Goal: Task Accomplishment & Management: Complete application form

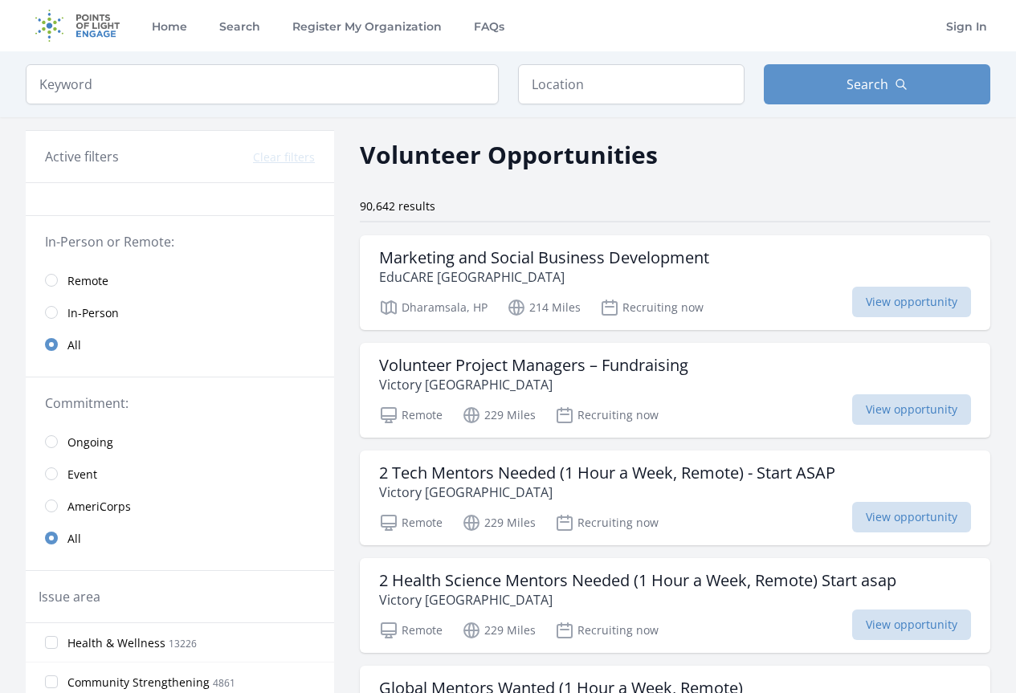
click at [768, 201] on div "90,642 results" at bounding box center [675, 206] width 630 height 16
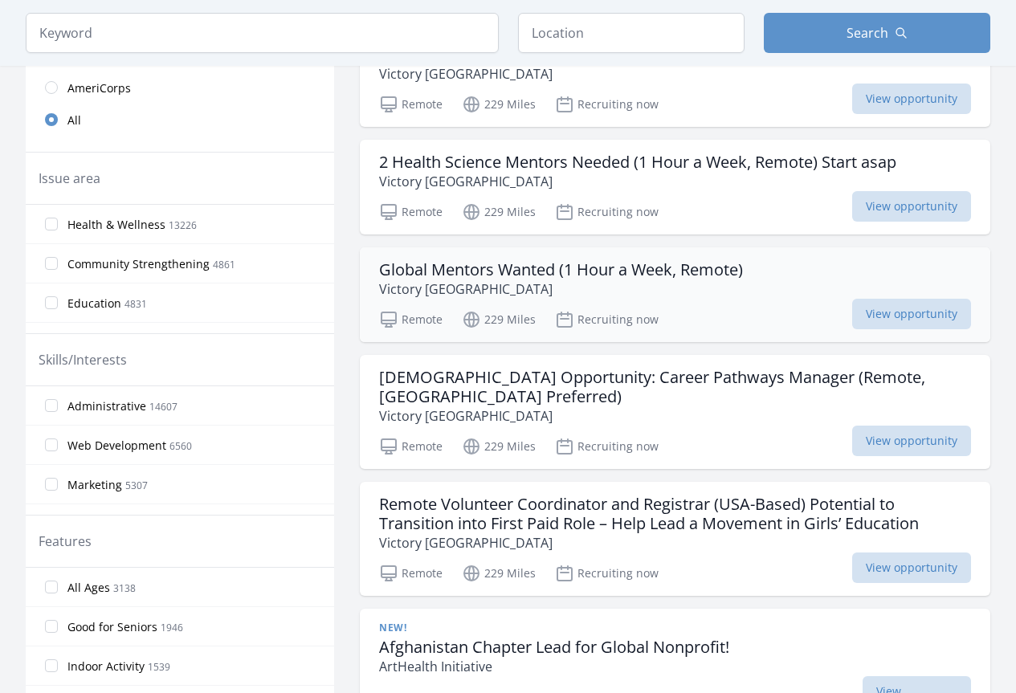
scroll to position [455, 0]
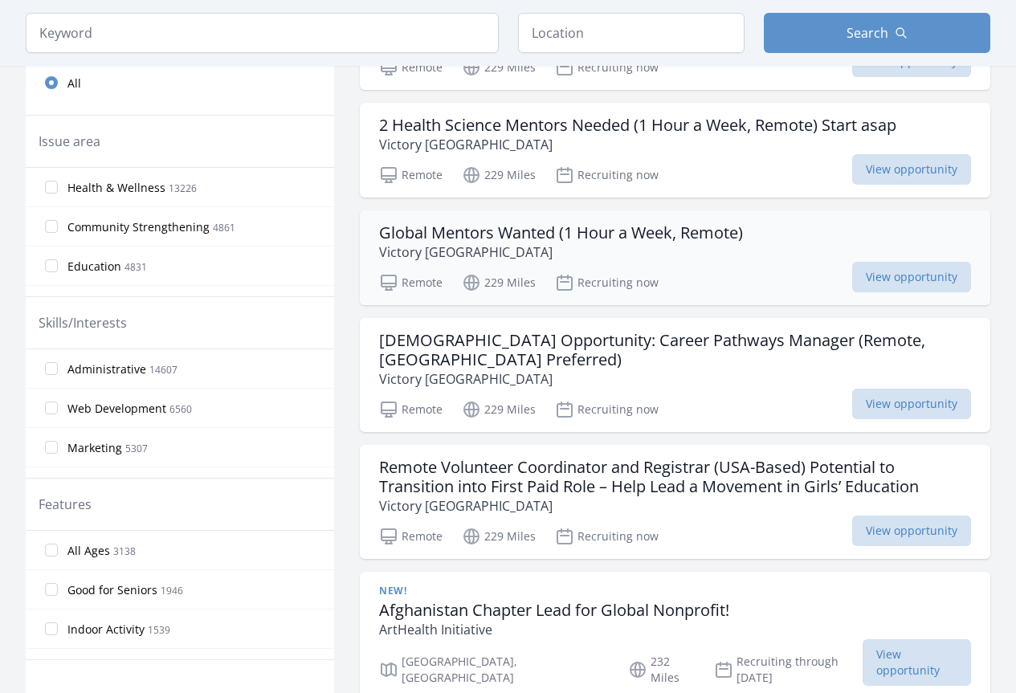
click at [659, 248] on p "Victory [GEOGRAPHIC_DATA]" at bounding box center [561, 252] width 364 height 19
click at [59, 191] on label "Health & Wellness 13226" at bounding box center [180, 187] width 308 height 32
click at [58, 191] on input "Health & Wellness 13226" at bounding box center [51, 187] width 13 height 13
click at [56, 266] on input "Education 4831" at bounding box center [51, 265] width 13 height 13
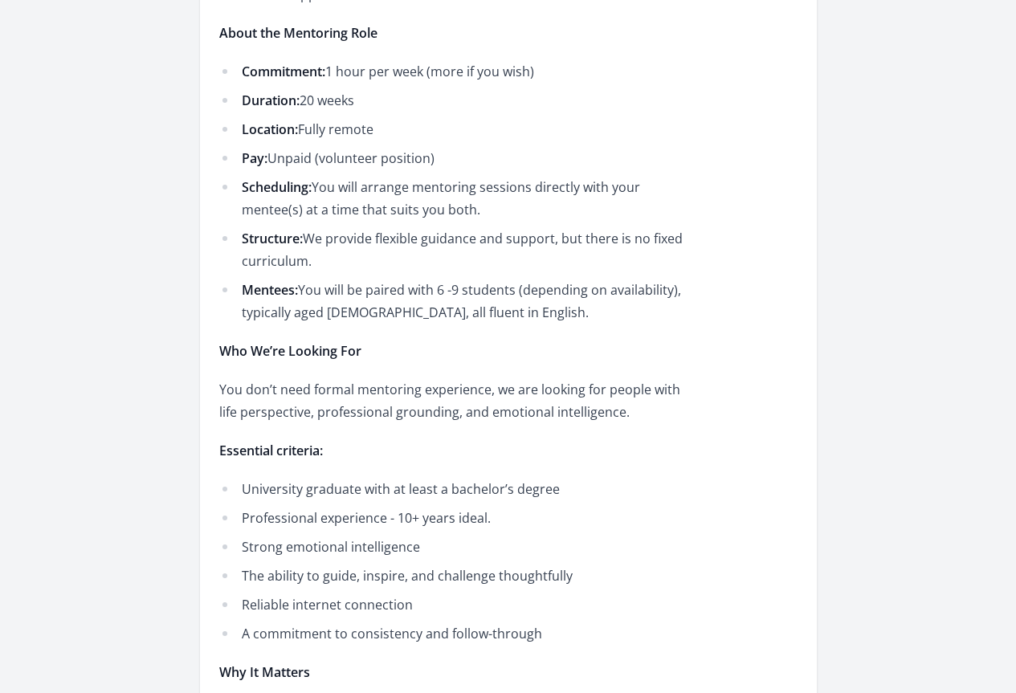
scroll to position [1017, 0]
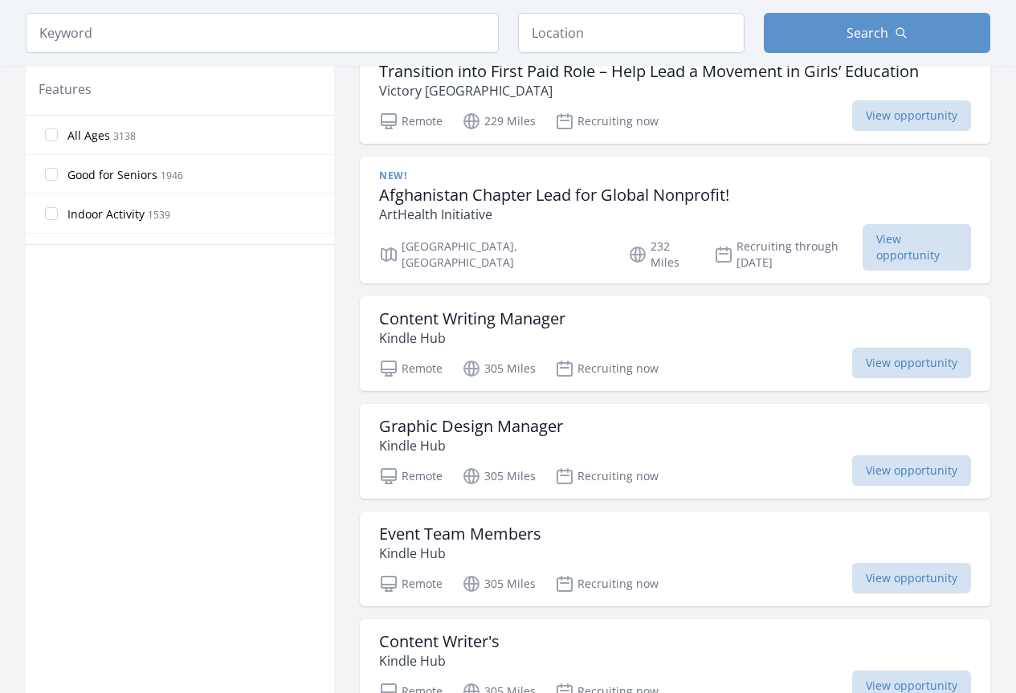
scroll to position [883, 0]
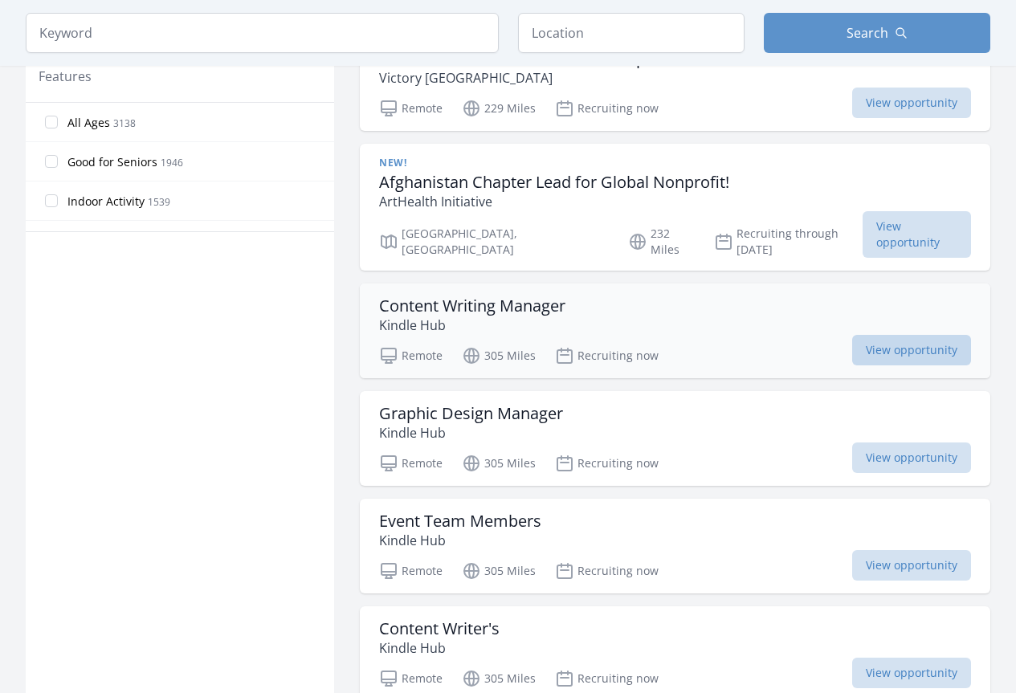
click at [887, 335] on span "View opportunity" at bounding box center [911, 350] width 119 height 31
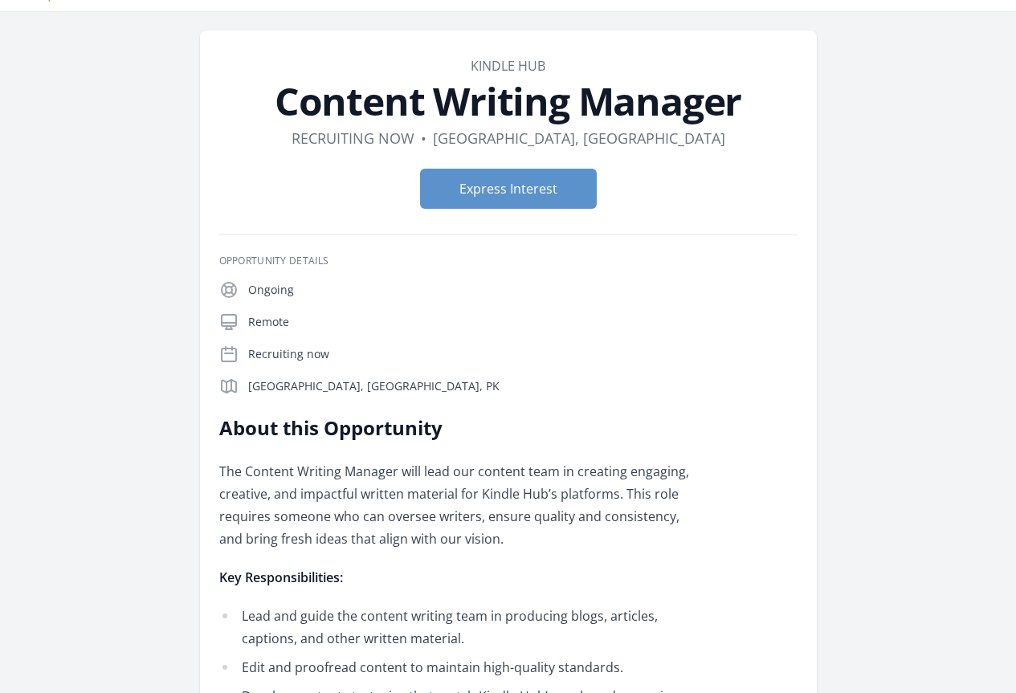
scroll to position [26, 0]
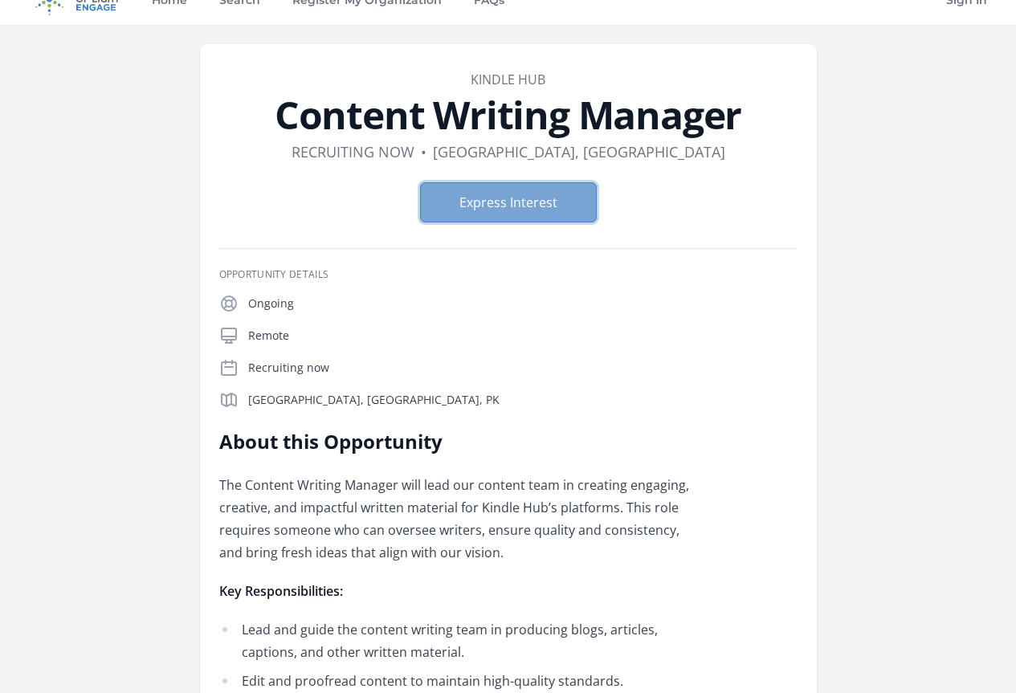
click at [553, 206] on button "Express Interest" at bounding box center [508, 202] width 177 height 40
